Goal: Information Seeking & Learning: Learn about a topic

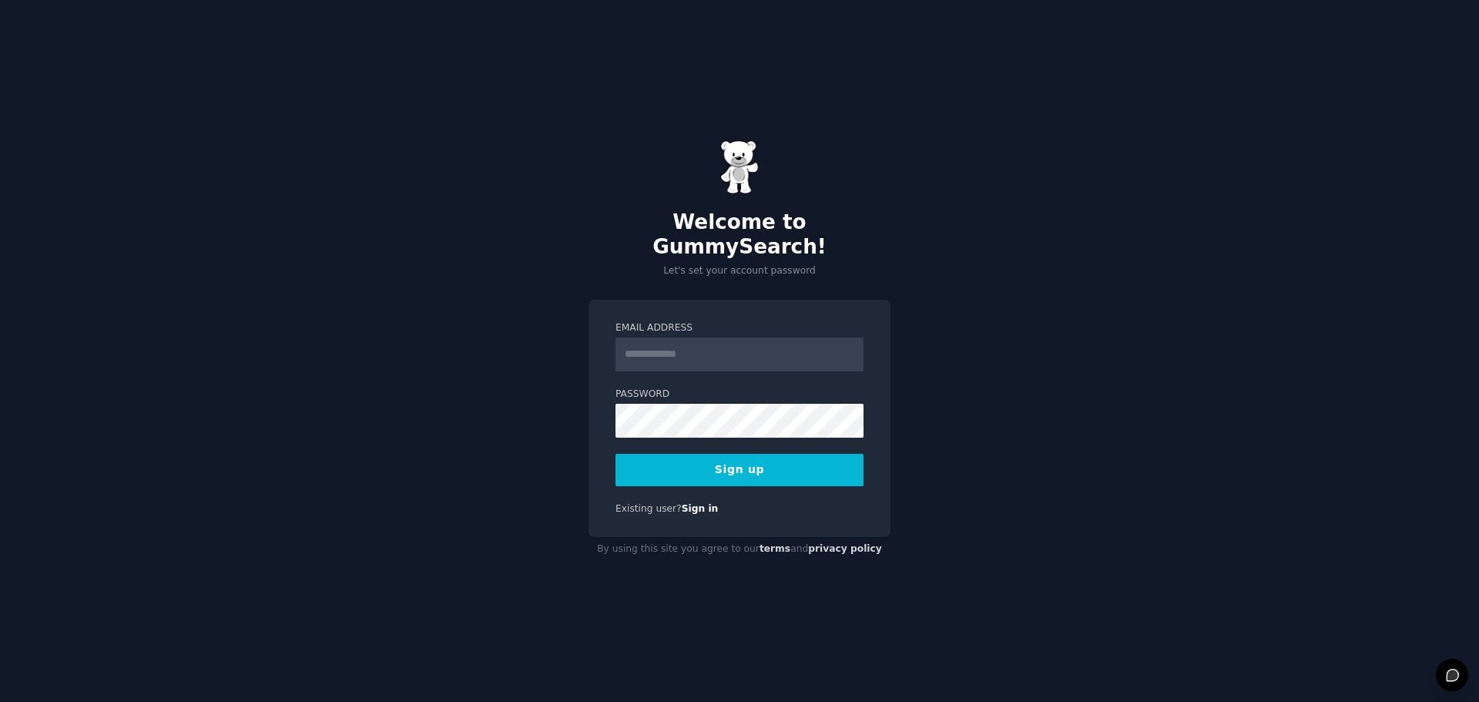
click at [638, 337] on input "Email Address" at bounding box center [739, 354] width 248 height 34
type input "**********"
click at [483, 380] on div "**********" at bounding box center [739, 351] width 1479 height 702
click at [789, 469] on button "Sign up" at bounding box center [739, 470] width 248 height 32
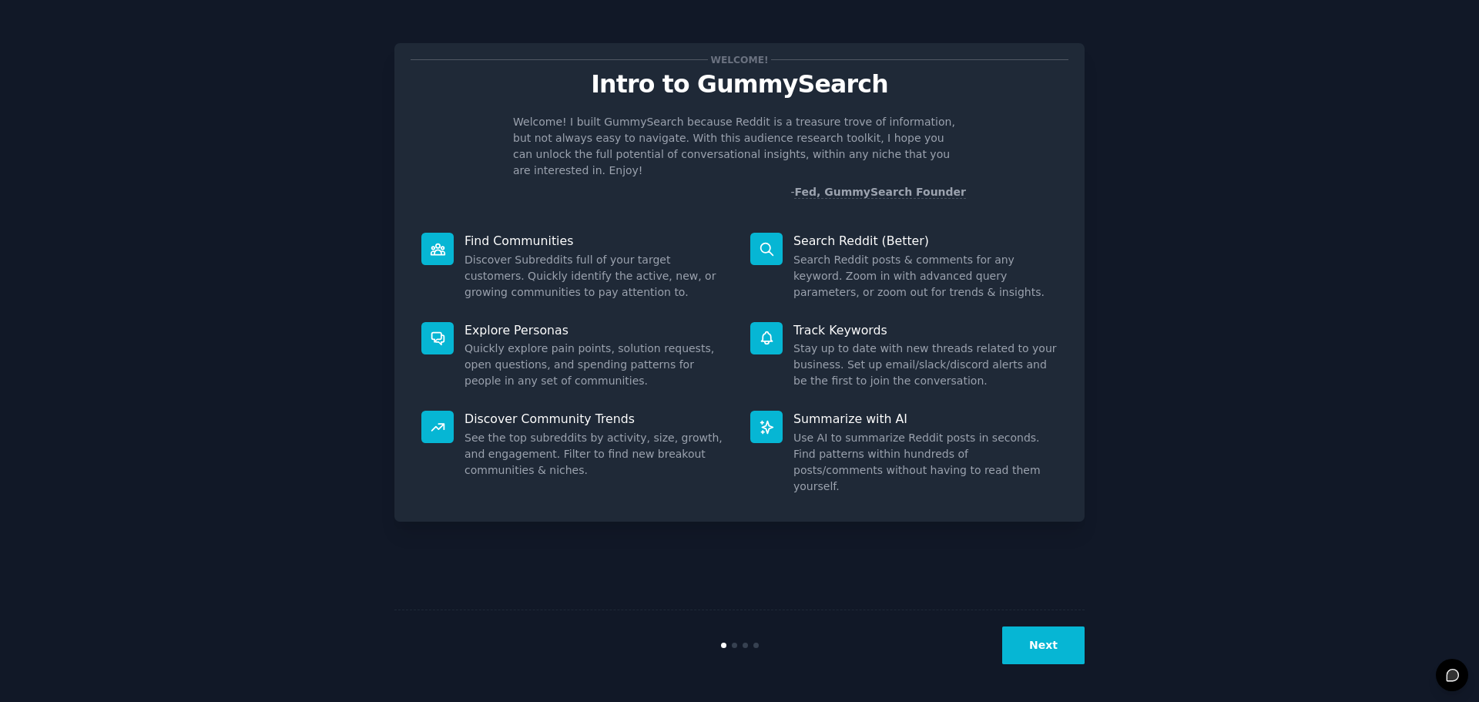
click at [1050, 647] on button "Next" at bounding box center [1043, 645] width 82 height 38
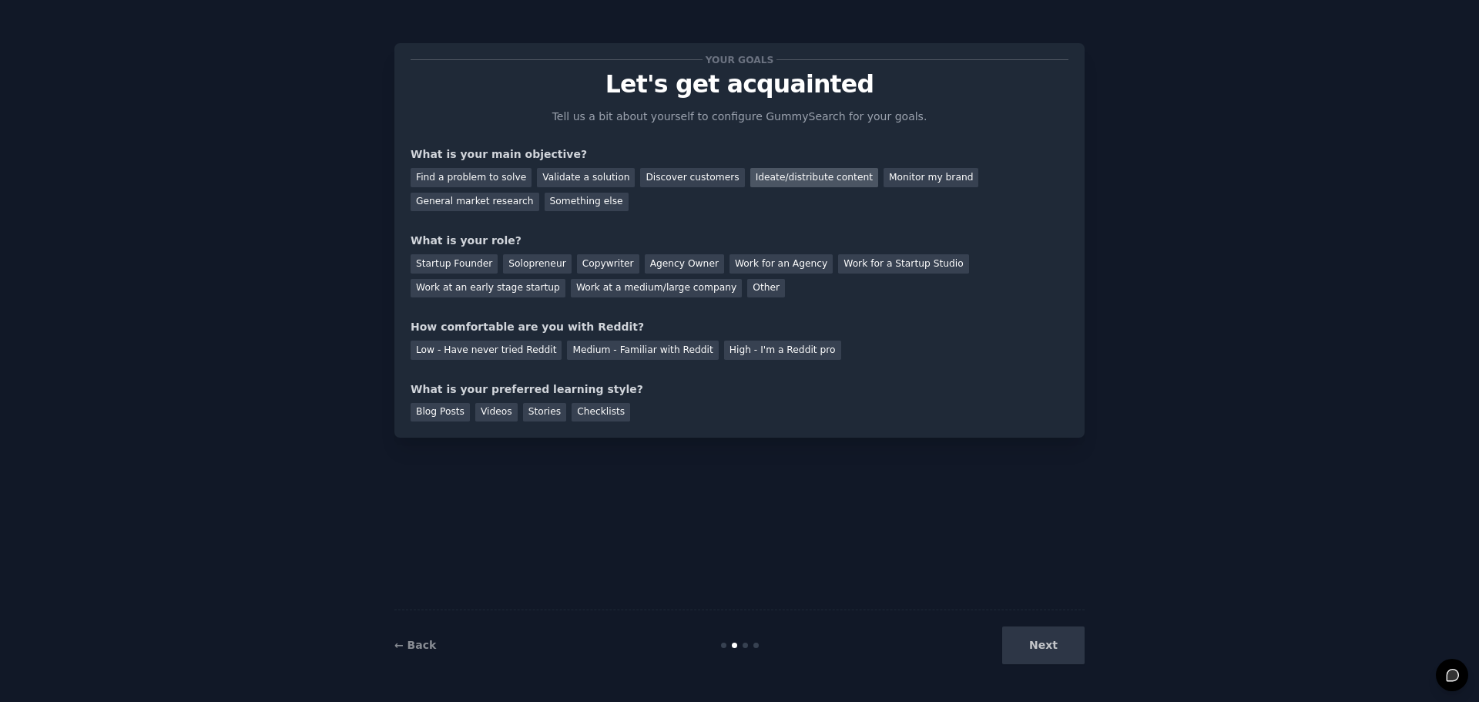
click at [781, 176] on div "Ideate/distribute content" at bounding box center [814, 177] width 128 height 19
click at [571, 287] on div "Work at a medium/large company" at bounding box center [656, 288] width 171 height 19
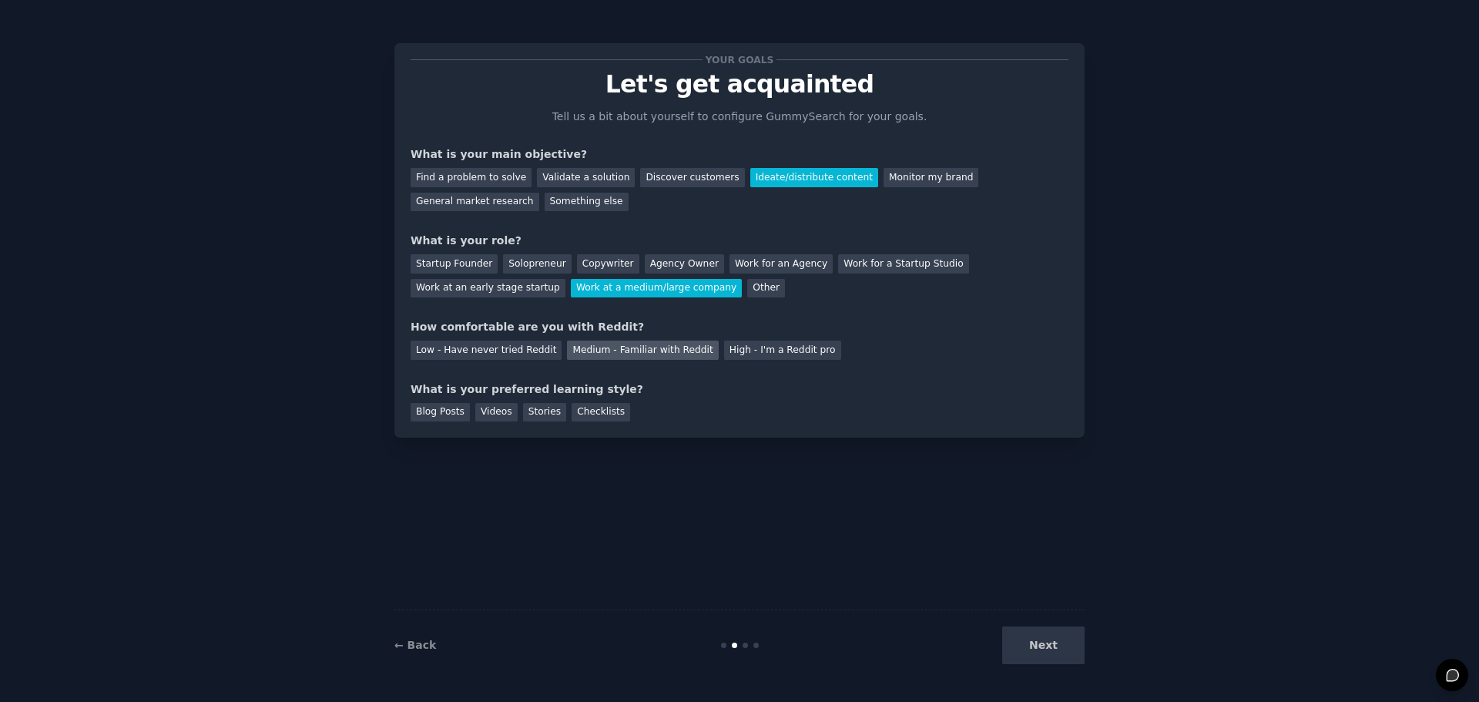
click at [628, 349] on div "Medium - Familiar with Reddit" at bounding box center [642, 349] width 151 height 19
click at [441, 416] on div "Blog Posts" at bounding box center [439, 412] width 59 height 19
click at [1067, 646] on button "Next" at bounding box center [1043, 645] width 82 height 38
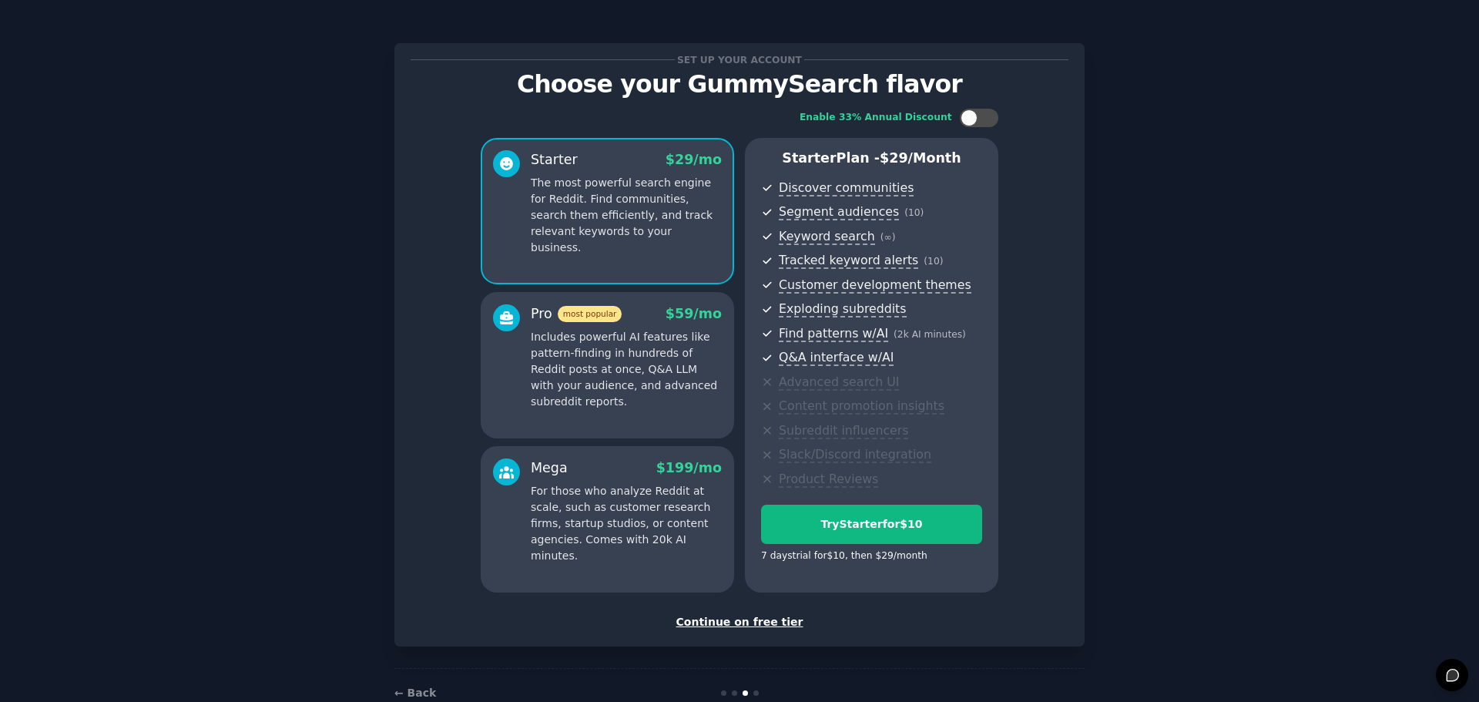
scroll to position [37, 0]
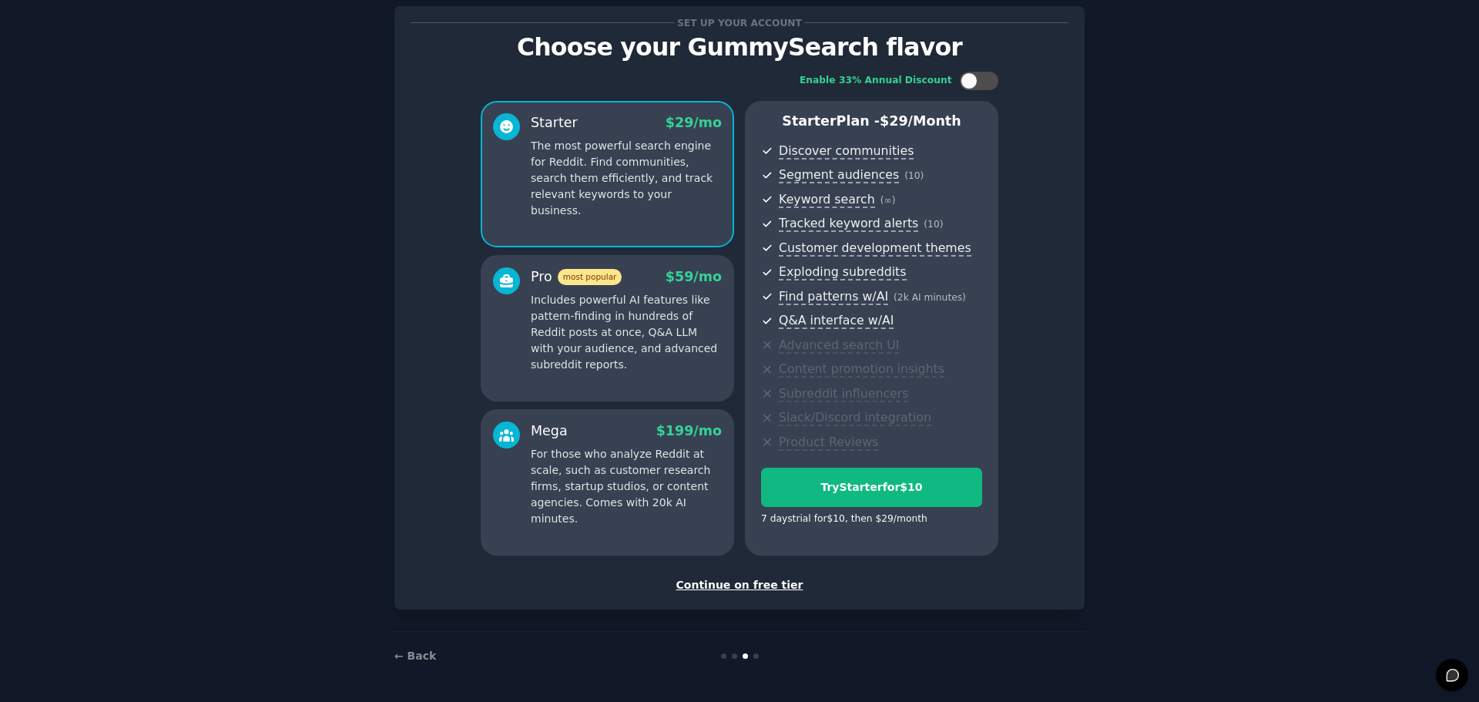
click at [768, 586] on div "Continue on free tier" at bounding box center [739, 585] width 658 height 16
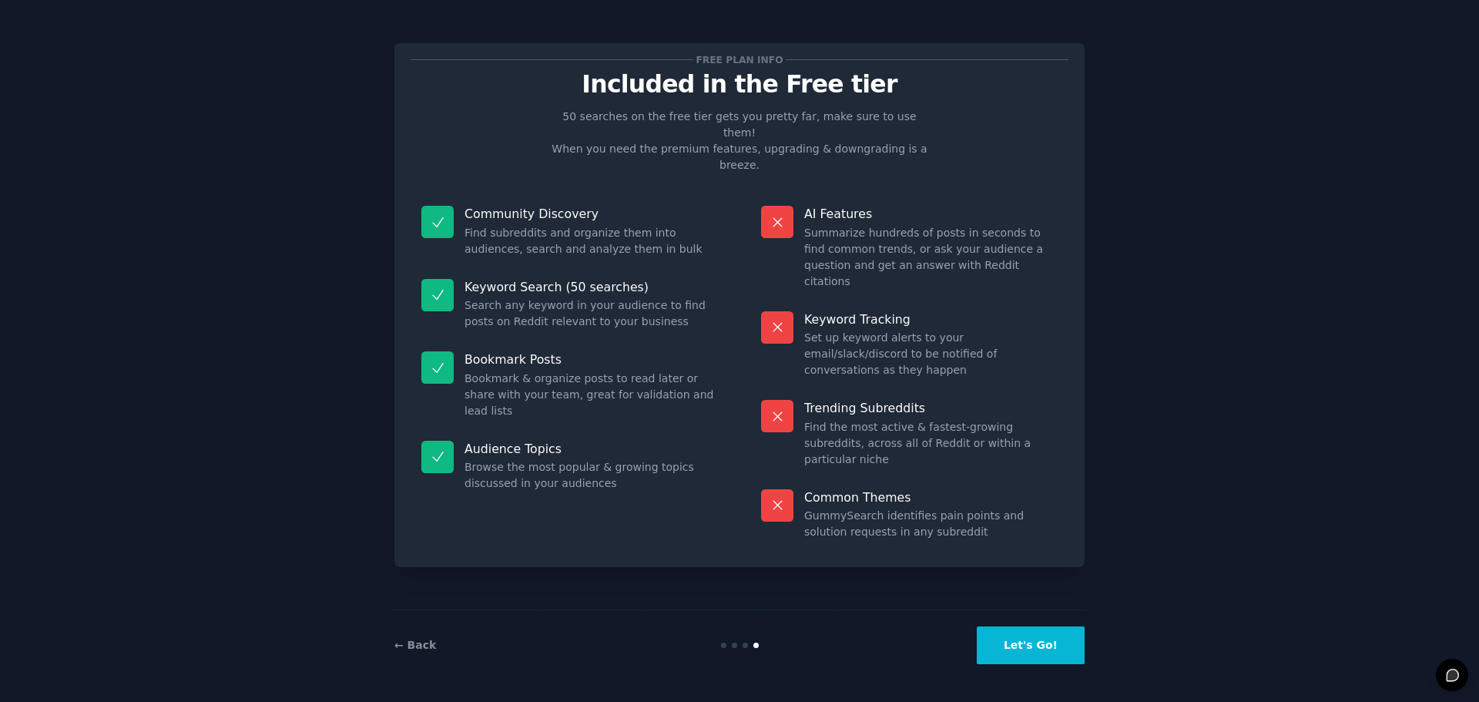
click at [1019, 645] on button "Let's Go!" at bounding box center [1031, 645] width 108 height 38
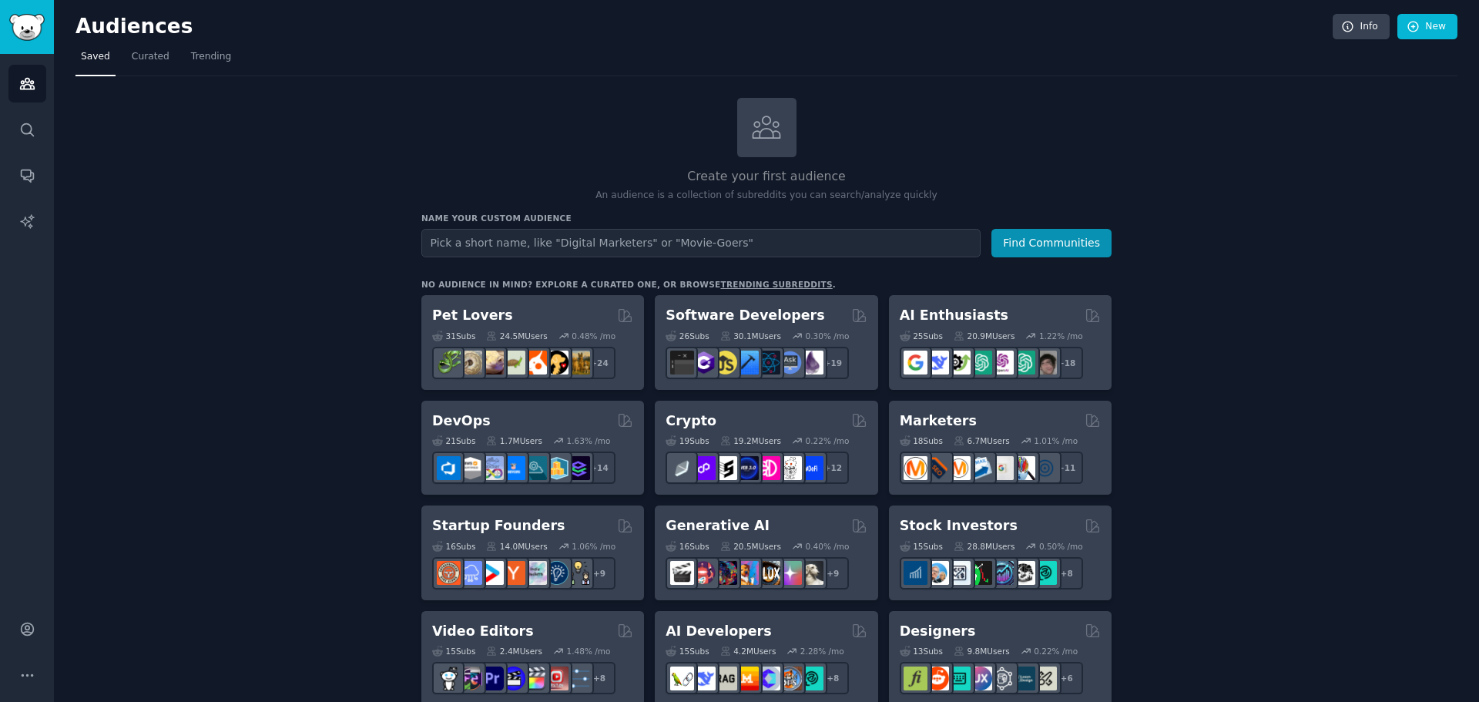
click at [542, 237] on input "text" at bounding box center [700, 243] width 559 height 28
type input "Streaming TV Lovers"
click at [1057, 236] on button "Find Communities" at bounding box center [1051, 243] width 120 height 28
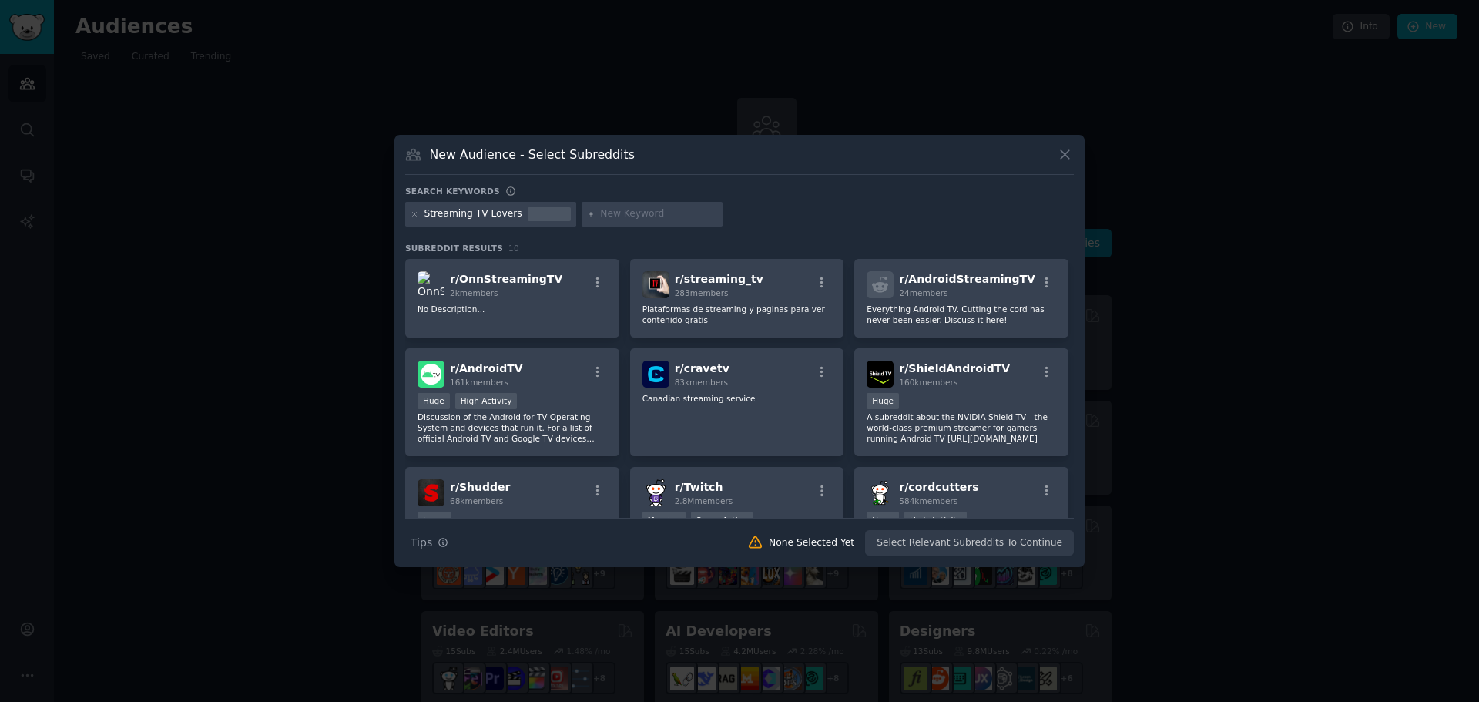
scroll to position [77, 0]
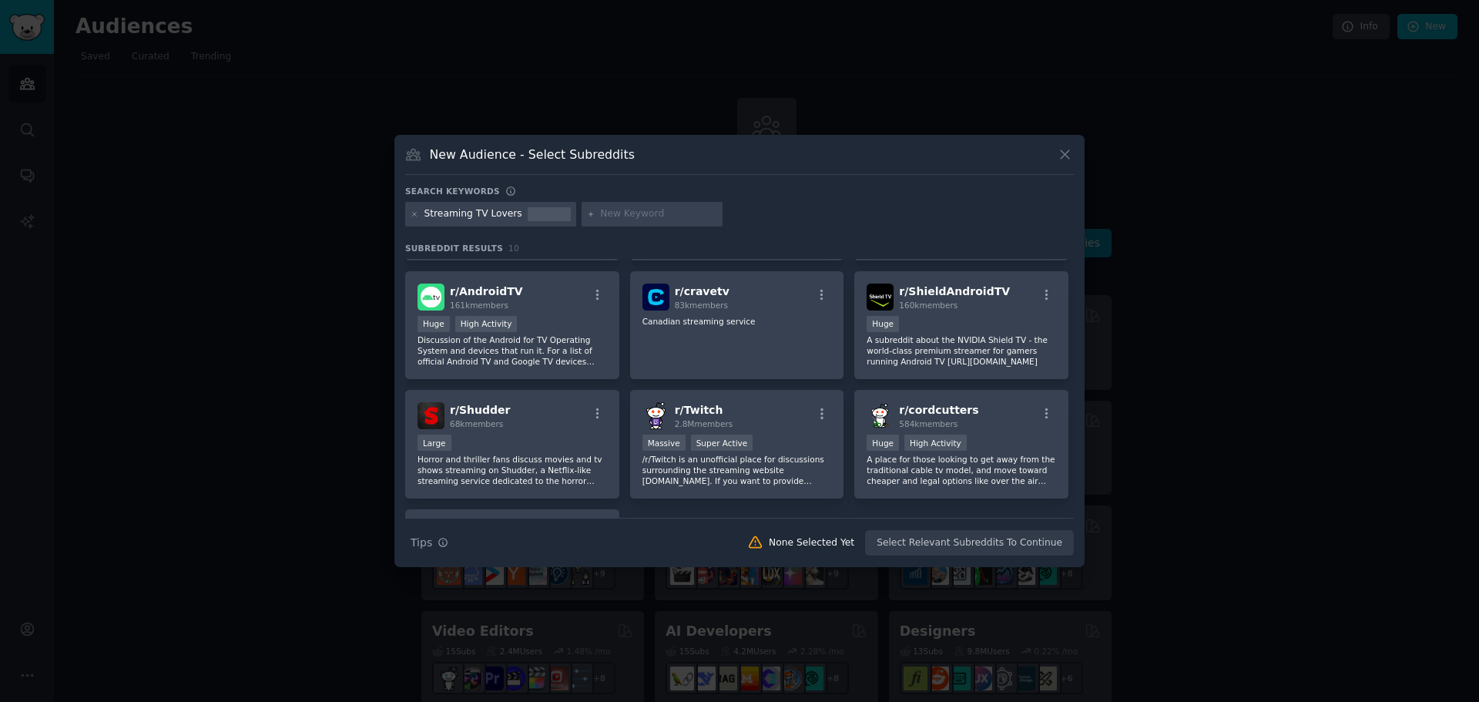
click at [1095, 140] on div at bounding box center [739, 351] width 1479 height 702
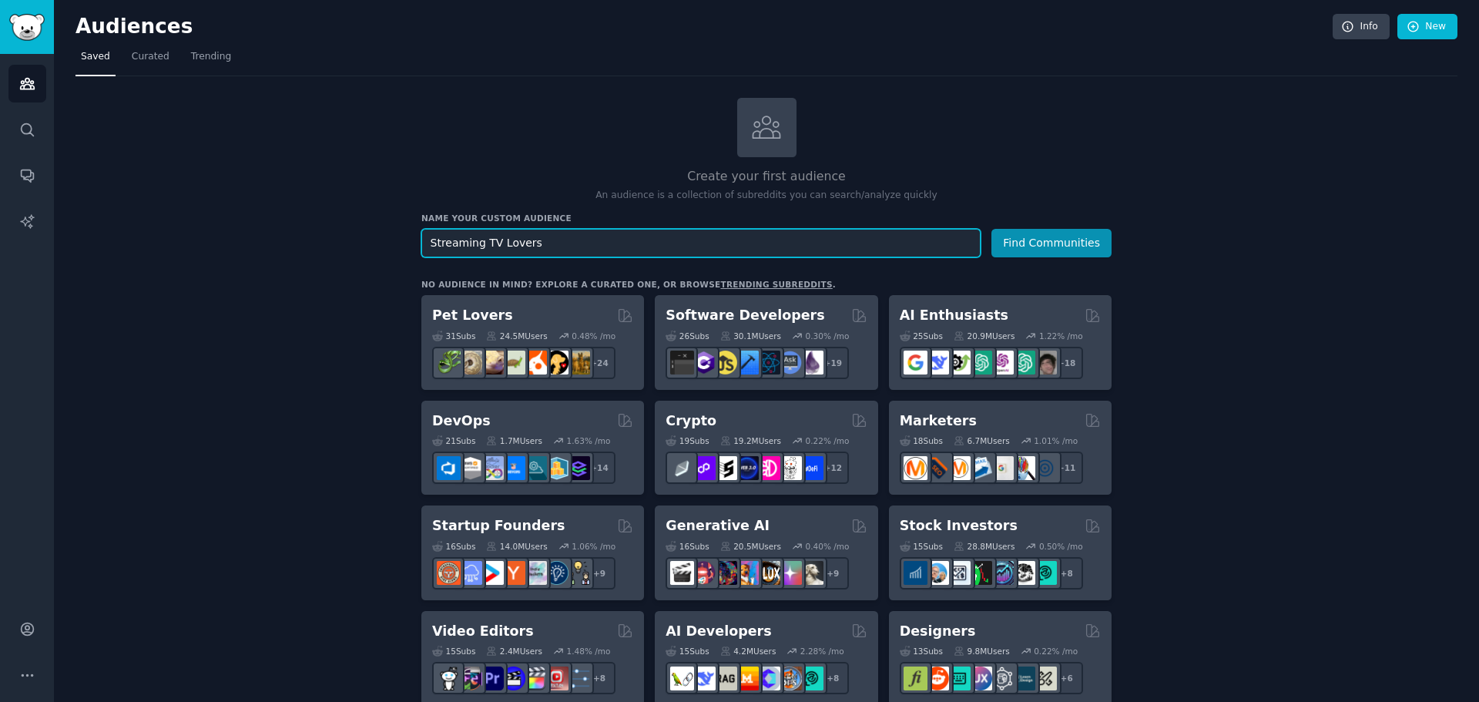
drag, startPoint x: 598, startPoint y: 243, endPoint x: 243, endPoint y: 239, distance: 355.1
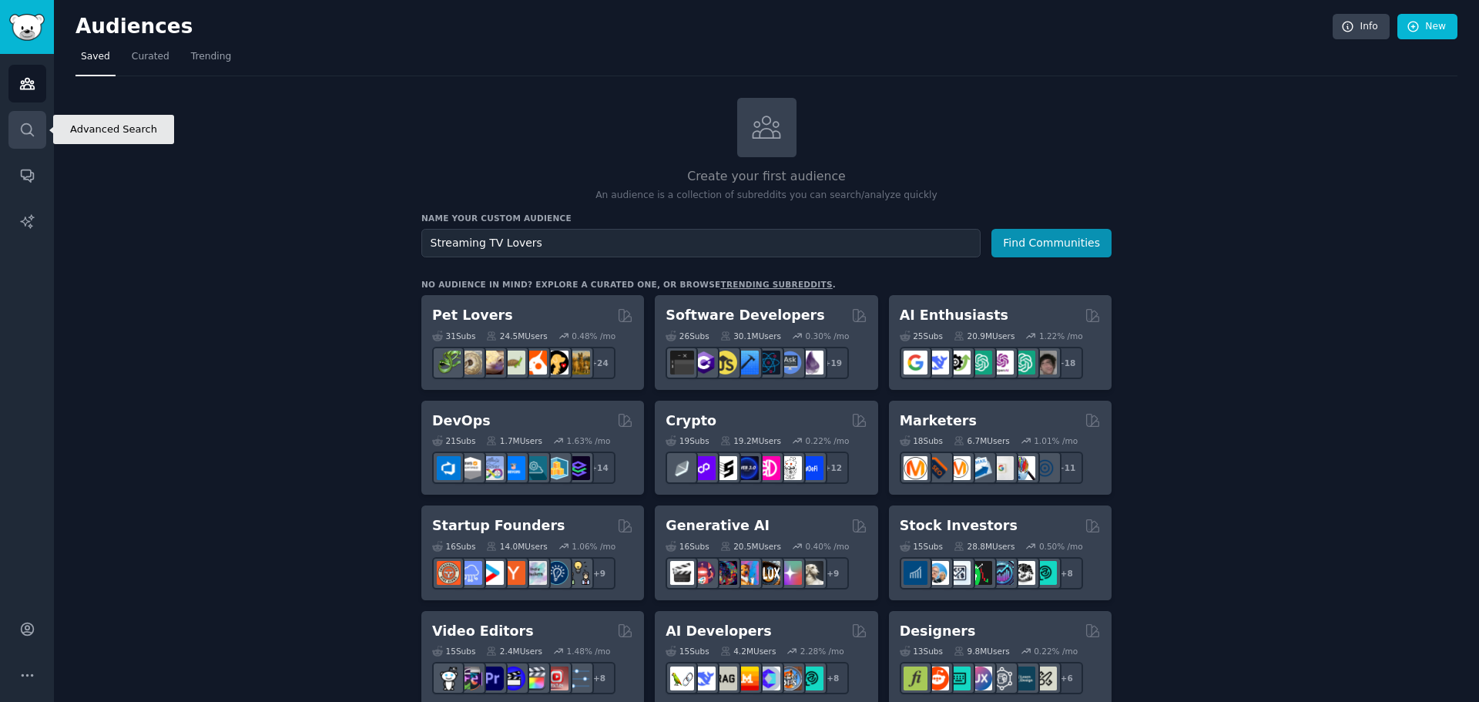
click at [29, 122] on icon "Sidebar" at bounding box center [27, 130] width 16 height 16
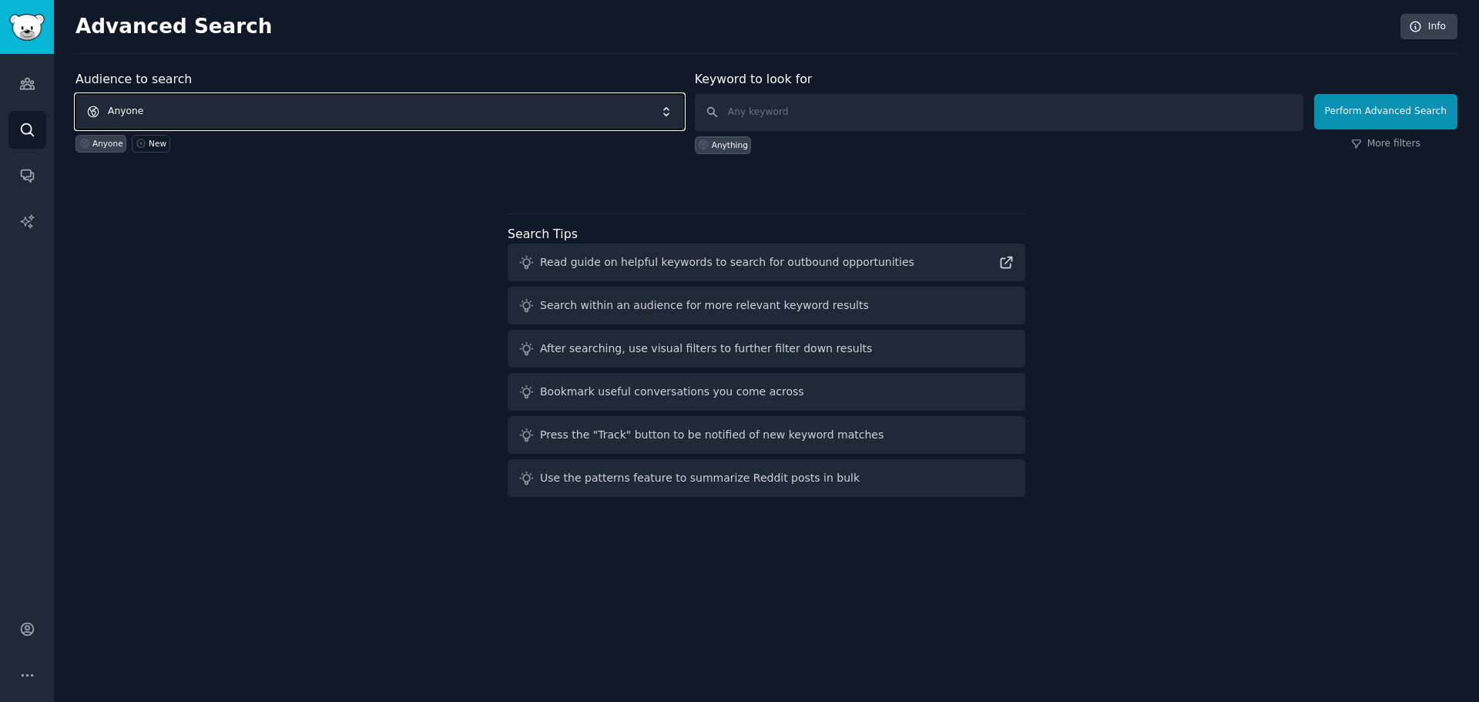
click at [308, 112] on span "Anyone" at bounding box center [379, 111] width 608 height 35
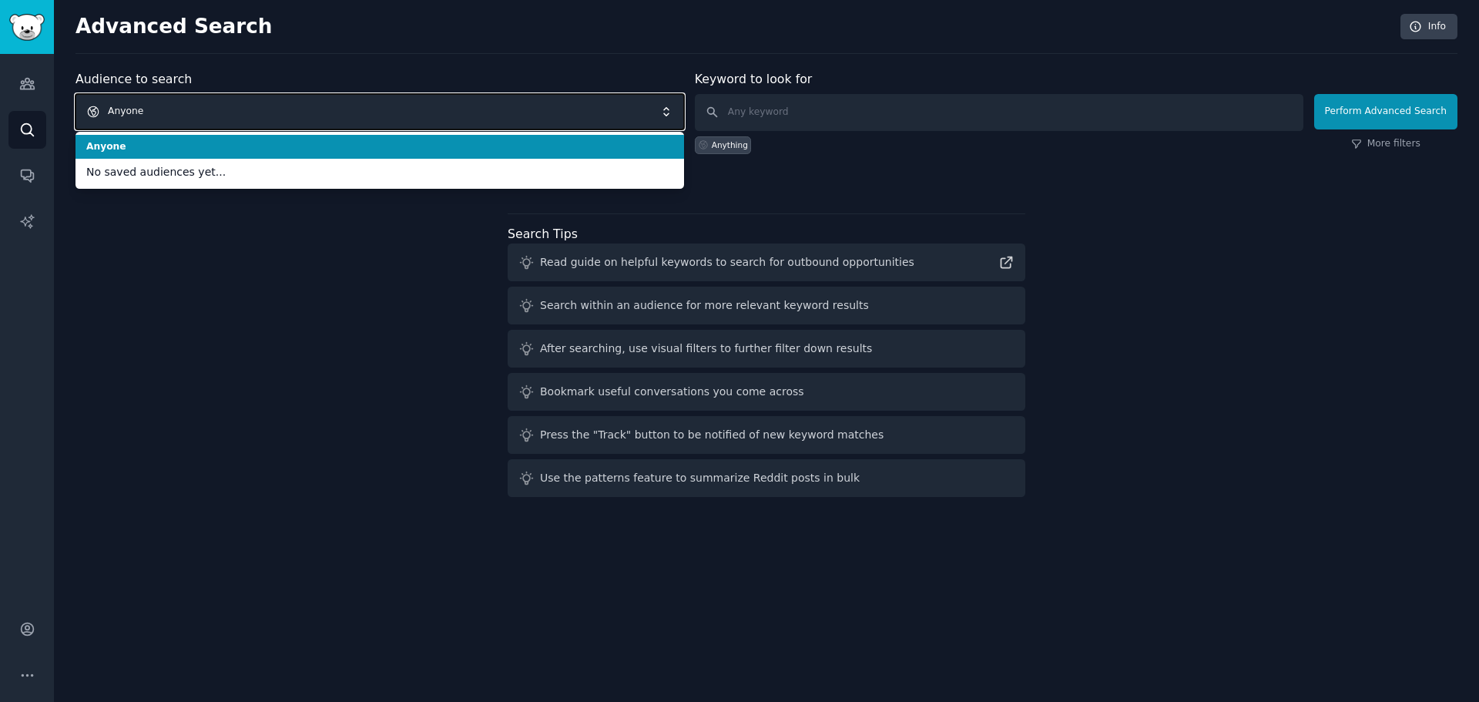
click at [308, 112] on span "Anyone" at bounding box center [379, 111] width 608 height 35
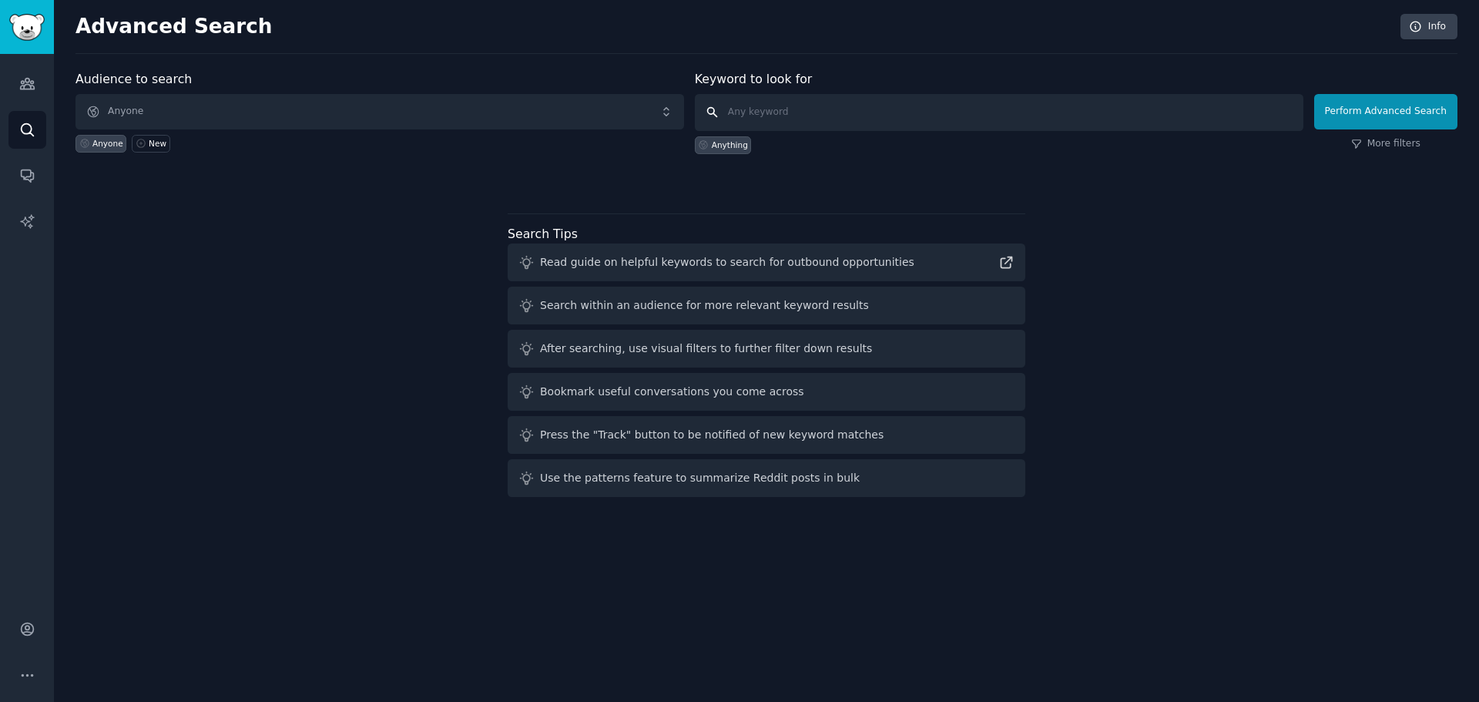
click at [850, 109] on input "text" at bounding box center [999, 112] width 608 height 37
click at [736, 107] on input "Directv stream" at bounding box center [999, 112] width 608 height 37
type input "directv stream"
click at [1375, 114] on button "Perform Advanced Search" at bounding box center [1385, 111] width 143 height 35
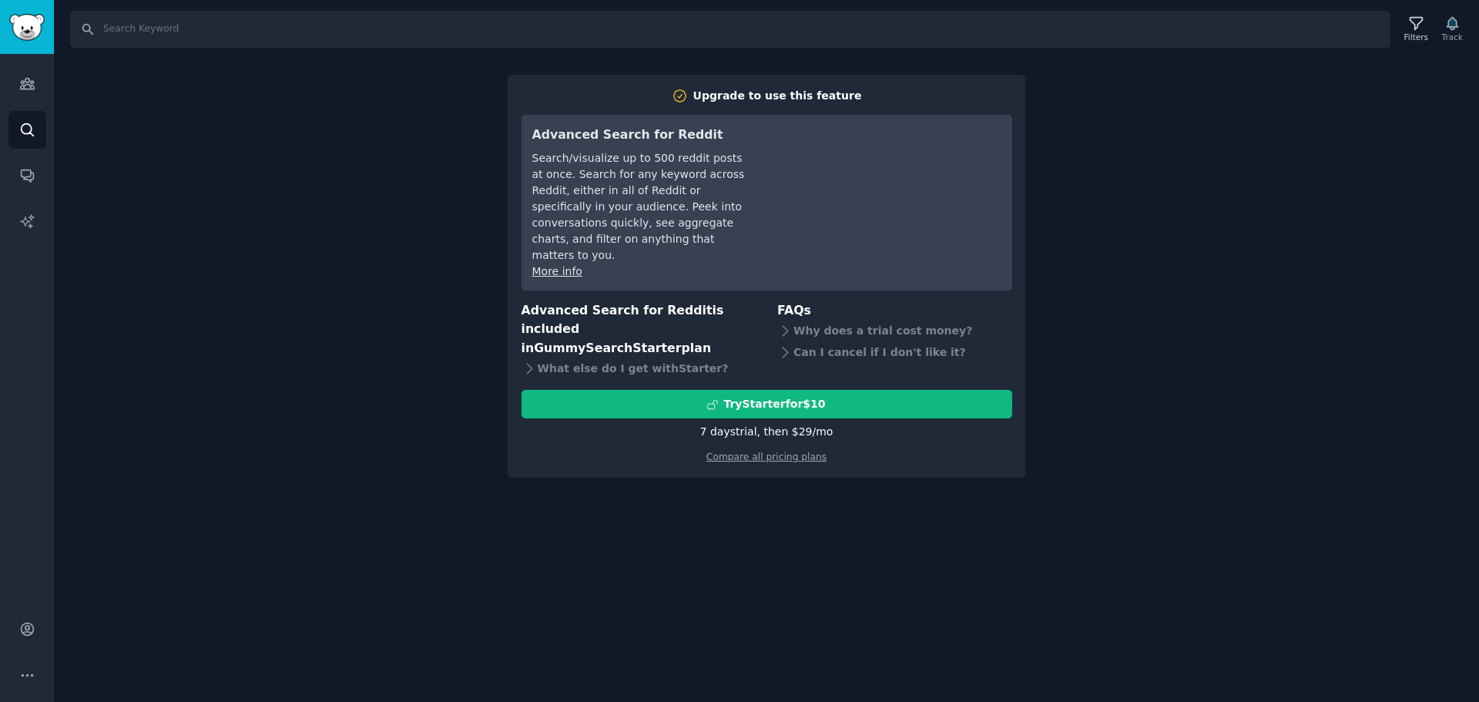
click at [239, 192] on div "Search Filters Track Upgrade to use this feature Advanced Search for Reddit Sea…" at bounding box center [766, 351] width 1425 height 702
click at [272, 23] on input "Search" at bounding box center [730, 29] width 1320 height 37
drag, startPoint x: 292, startPoint y: 192, endPoint x: 236, endPoint y: 165, distance: 61.7
click at [290, 193] on div "Search Filters Track Upgrade to use this feature Advanced Search for Reddit Sea…" at bounding box center [766, 351] width 1425 height 702
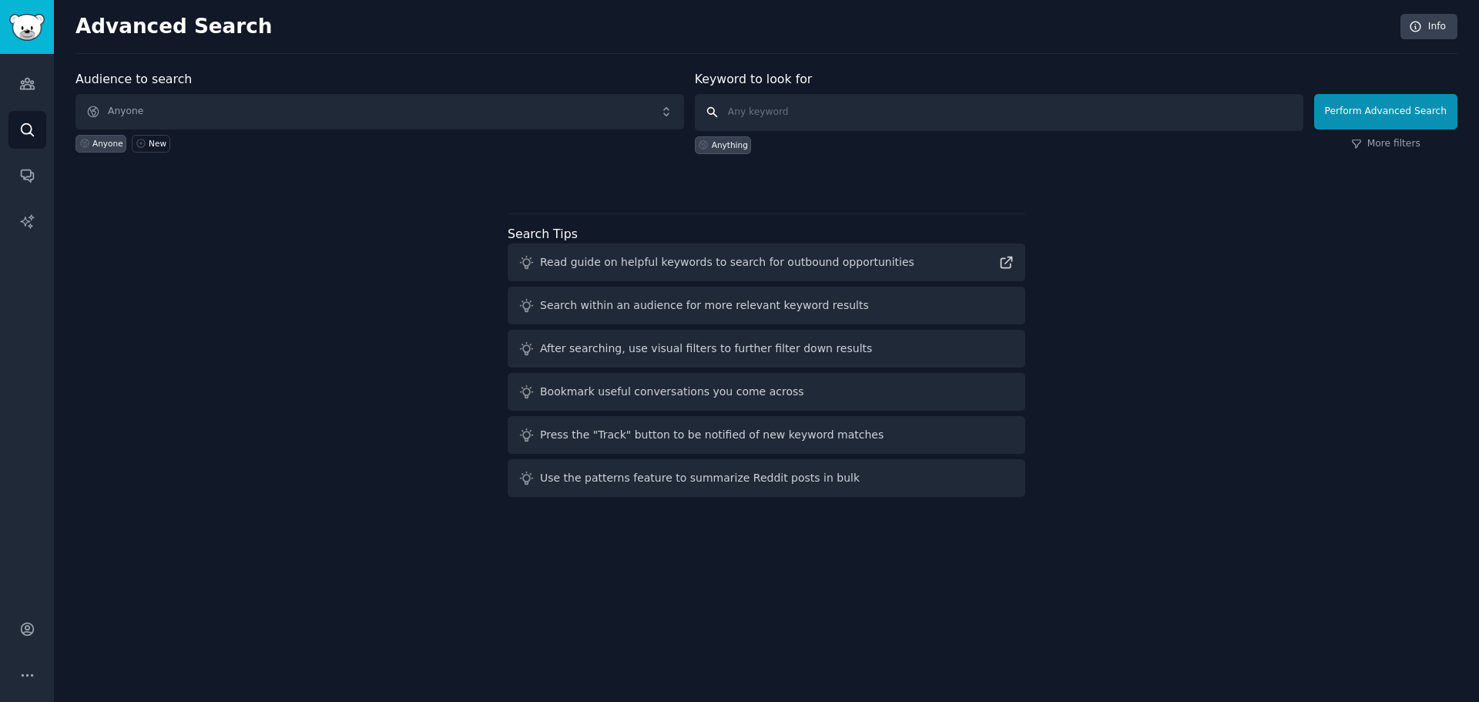
click at [827, 107] on input "text" at bounding box center [999, 112] width 608 height 37
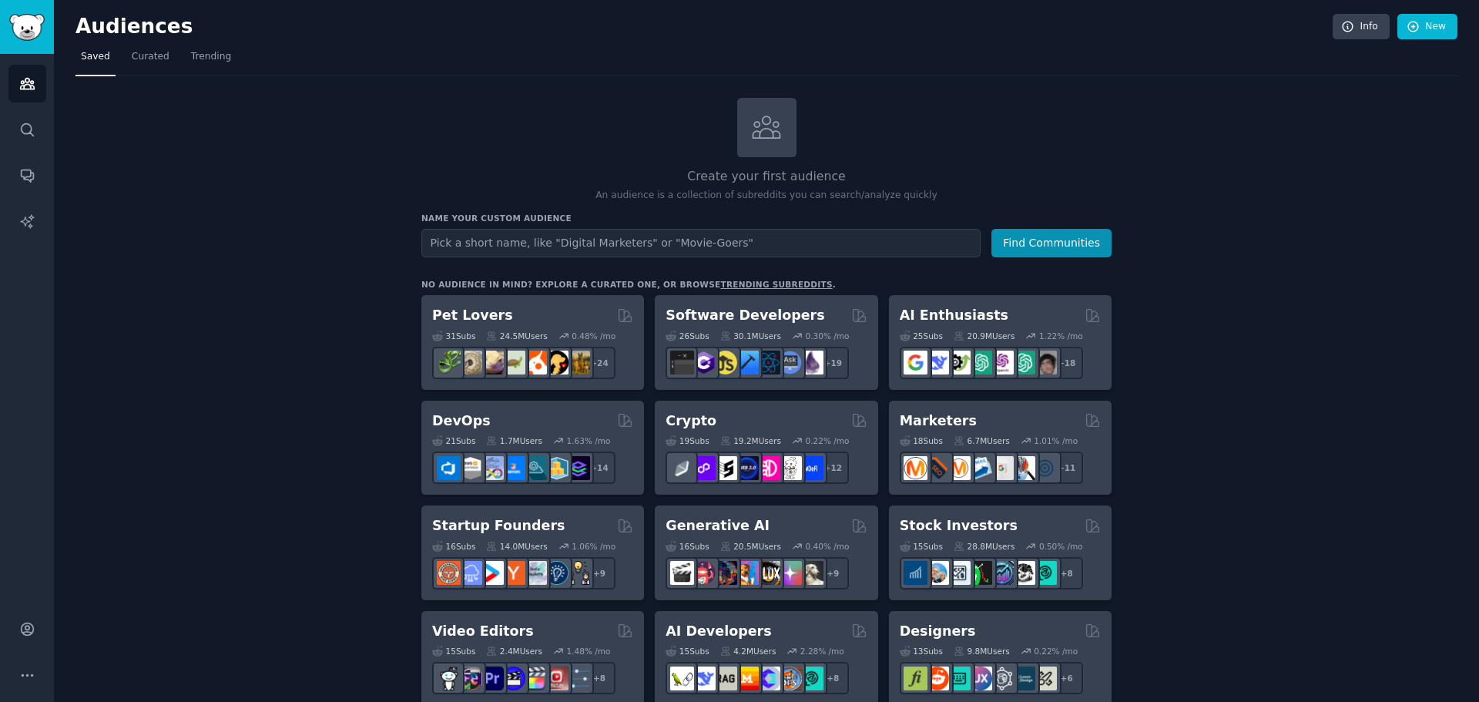
click at [1049, 47] on nav "Saved Curated Trending" at bounding box center [766, 61] width 1382 height 32
